Goal: Entertainment & Leisure: Consume media (video, audio)

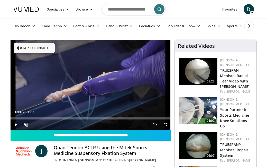
click at [193, 70] on img at bounding box center [198, 71] width 39 height 27
click at [25, 123] on span "Video Player" at bounding box center [26, 124] width 10 height 10
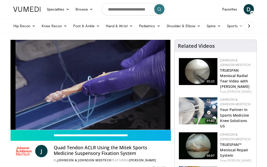
click at [71, 117] on video-js "**********" at bounding box center [91, 85] width 160 height 90
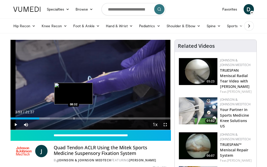
click at [74, 119] on div "Progress Bar" at bounding box center [74, 118] width 1 height 2
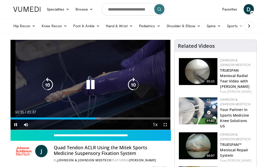
click at [90, 88] on icon "Video Player" at bounding box center [90, 85] width 14 height 14
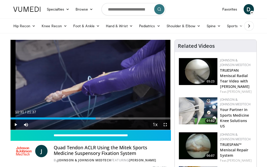
click at [226, 19] on ul "Hip Recon Hip Arthroplasty Revision Hip Arthroplasty Hip Preservation Knee Reco…" at bounding box center [152, 26] width 285 height 14
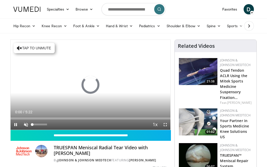
click at [25, 123] on span "Video Player" at bounding box center [26, 124] width 10 height 10
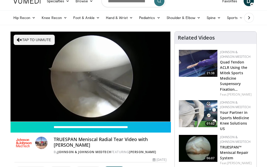
scroll to position [27, 0]
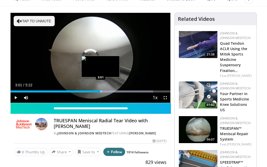
click at [101, 92] on div "Progress Bar" at bounding box center [101, 91] width 1 height 2
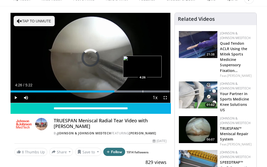
click at [143, 92] on div "Progress Bar" at bounding box center [143, 91] width 1 height 2
click at [135, 92] on div "Progress Bar" at bounding box center [135, 91] width 1 height 2
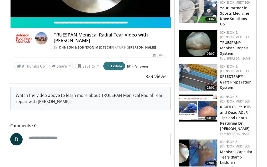
scroll to position [115, 0]
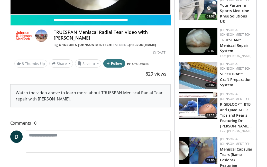
click at [214, 101] on img at bounding box center [198, 105] width 39 height 27
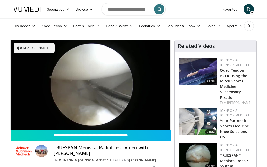
scroll to position [0, 0]
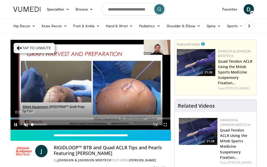
click at [25, 123] on span "Video Player" at bounding box center [26, 124] width 10 height 10
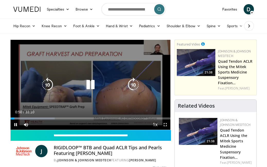
click at [82, 118] on video-js "**********" at bounding box center [91, 85] width 160 height 90
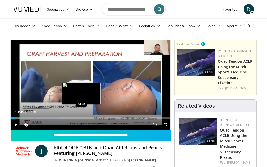
click at [82, 118] on div "Progress Bar" at bounding box center [82, 118] width 1 height 2
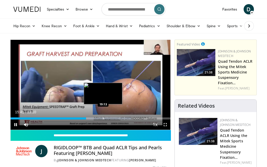
click at [103, 117] on div "Progress Bar" at bounding box center [103, 118] width 1 height 2
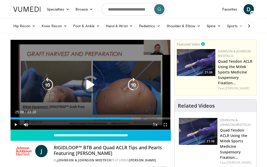
click at [132, 118] on div "Loaded : 81.38% 19:22 24:52" at bounding box center [91, 118] width 160 height 2
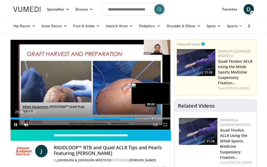
click at [152, 118] on video-js "**********" at bounding box center [91, 85] width 160 height 90
click at [152, 118] on div "Progress Bar" at bounding box center [152, 118] width 1 height 2
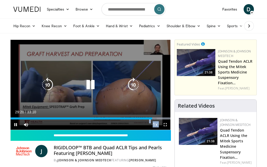
drag, startPoint x: 153, startPoint y: 117, endPoint x: 156, endPoint y: 120, distance: 4.3
click at [153, 118] on video-js "**********" at bounding box center [91, 85] width 160 height 90
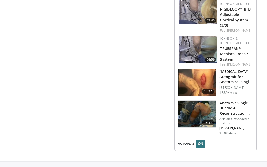
scroll to position [779, 0]
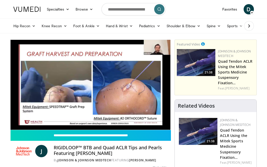
scroll to position [0, 0]
